Goal: Find specific page/section: Find specific page/section

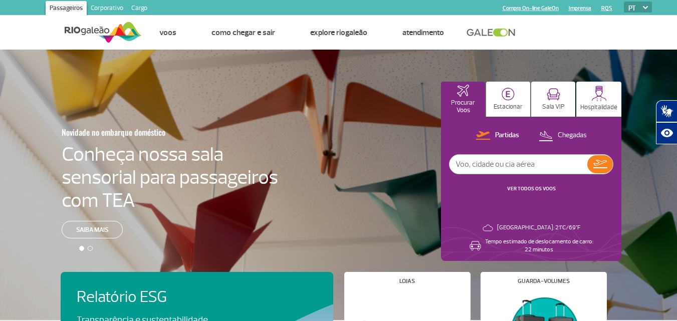
click at [142, 6] on link "Cargo" at bounding box center [139, 9] width 24 height 16
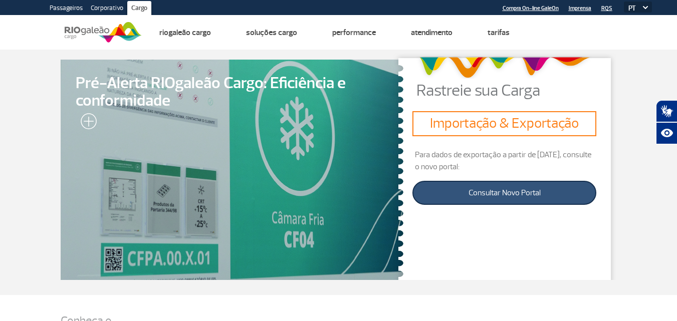
click at [504, 195] on link "Consultar Novo Portal" at bounding box center [505, 193] width 184 height 24
click at [515, 192] on link "Consultar Novo Portal" at bounding box center [505, 193] width 184 height 24
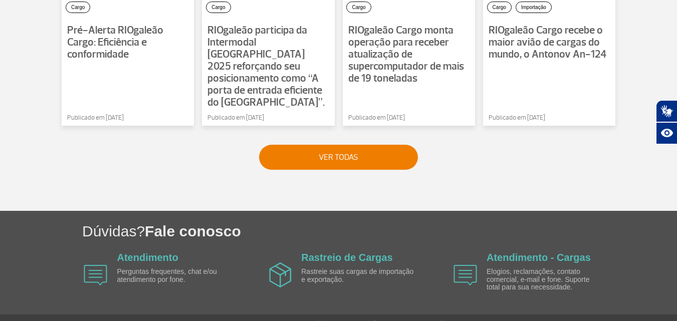
scroll to position [892, 0]
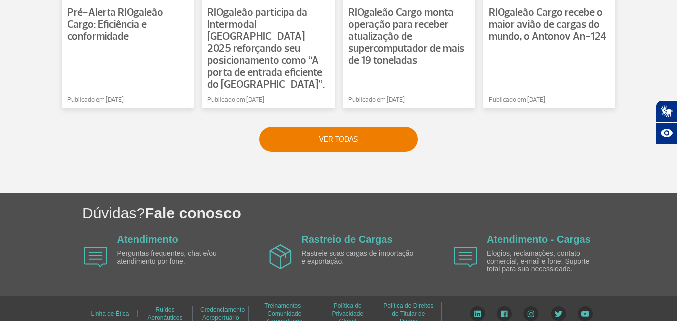
click at [164, 250] on p "Perguntas frequentes, chat e/ou atendimento por fone." at bounding box center [174, 258] width 115 height 16
click at [143, 234] on link "Atendimento" at bounding box center [147, 239] width 61 height 11
